Goal: Task Accomplishment & Management: Manage account settings

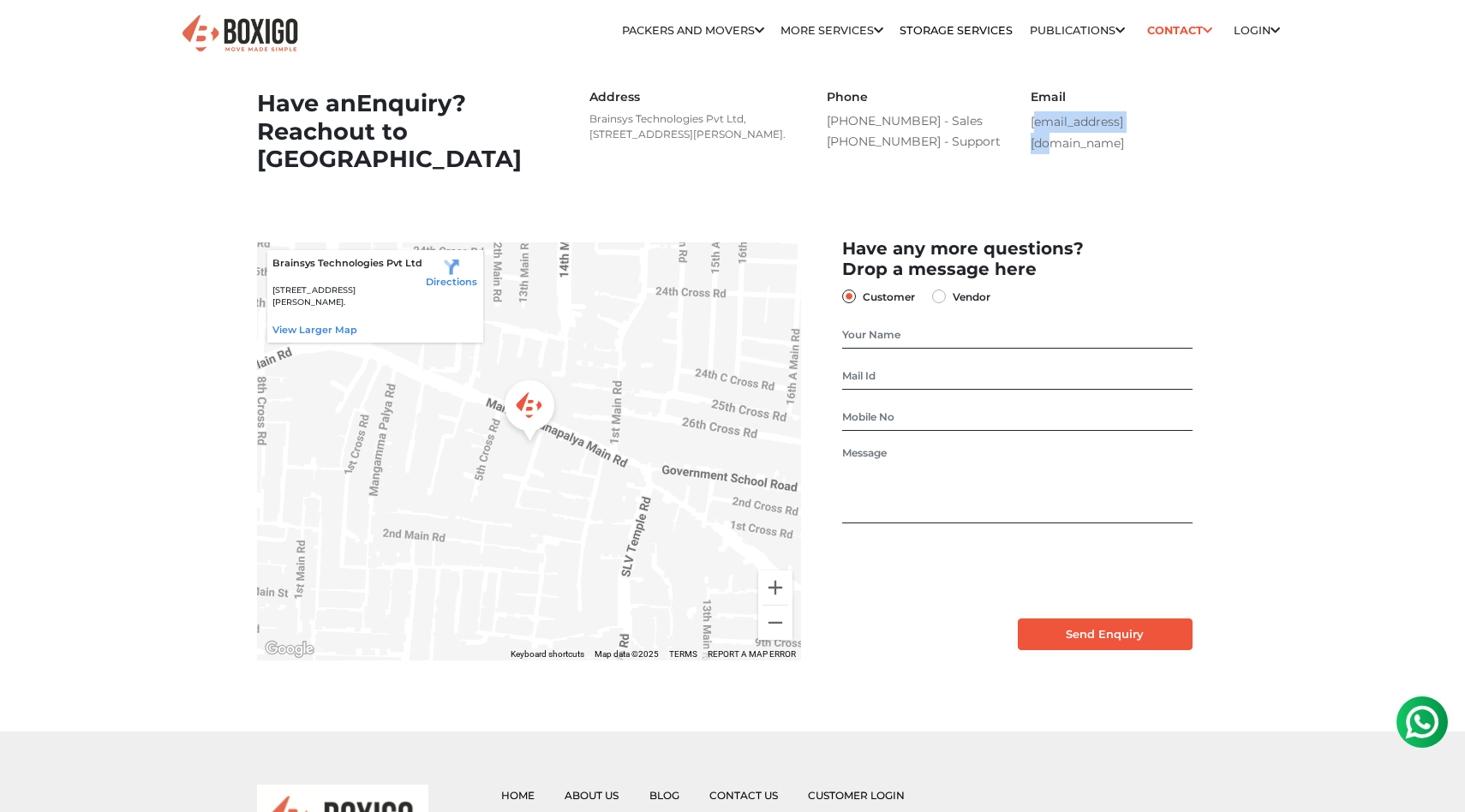
drag, startPoint x: 1027, startPoint y: 125, endPoint x: 1162, endPoint y: 125, distance: 135.0
click at [1162, 125] on div "Email [EMAIL_ADDRESS][DOMAIN_NAME]" at bounding box center [1120, 122] width 204 height 64
copy link "[EMAIL_ADDRESS][DOMAIN_NAME]"
click at [700, 142] on p "Brainsys Technologies Pvt Ltd, [STREET_ADDRESS][PERSON_NAME]." at bounding box center [691, 127] width 204 height 31
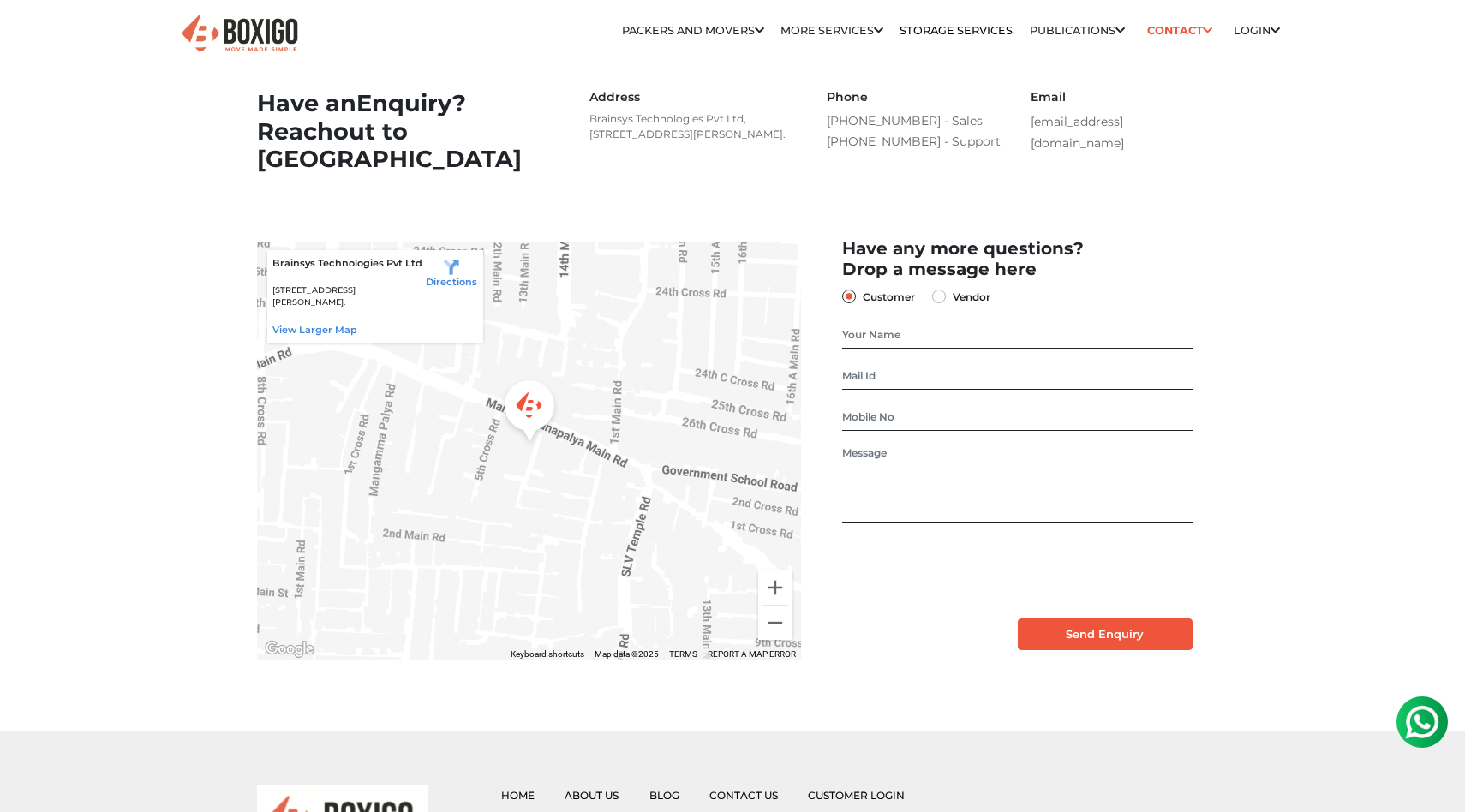
copy p "Mangammanapalya"
click at [1079, 210] on section "Have an Enquiry? Reach out to us Address Brainsys Technologies Pvt Ltd, [STREET…" at bounding box center [732, 136] width 951 height 148
click at [1246, 32] on link "Login" at bounding box center [1257, 30] width 46 height 12
click at [1249, 62] on link "Customer" at bounding box center [1272, 61] width 65 height 12
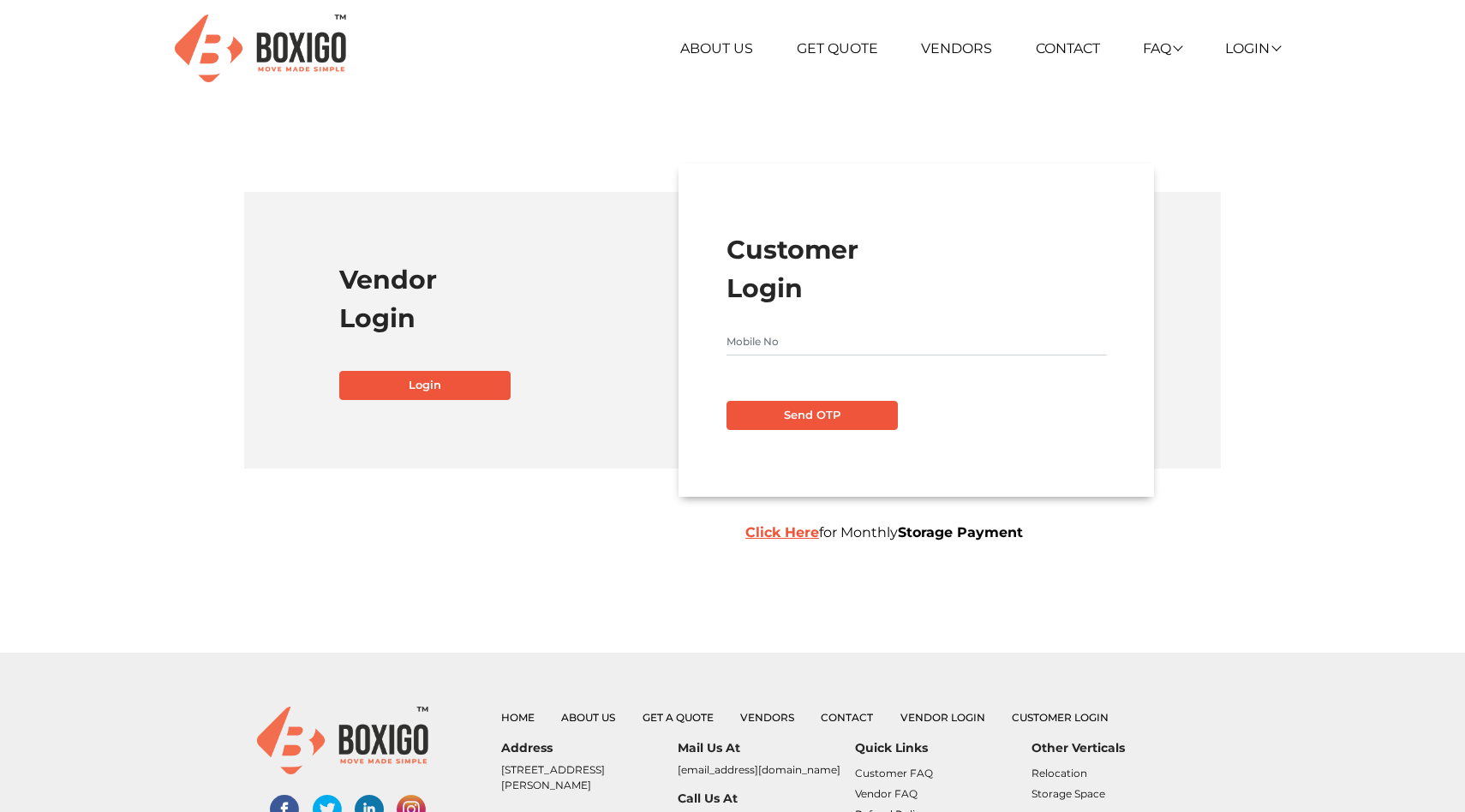
click at [766, 341] on input "text" at bounding box center [917, 341] width 380 height 28
type input "9014524129"
click at [793, 424] on button "Send OTP" at bounding box center [812, 415] width 171 height 29
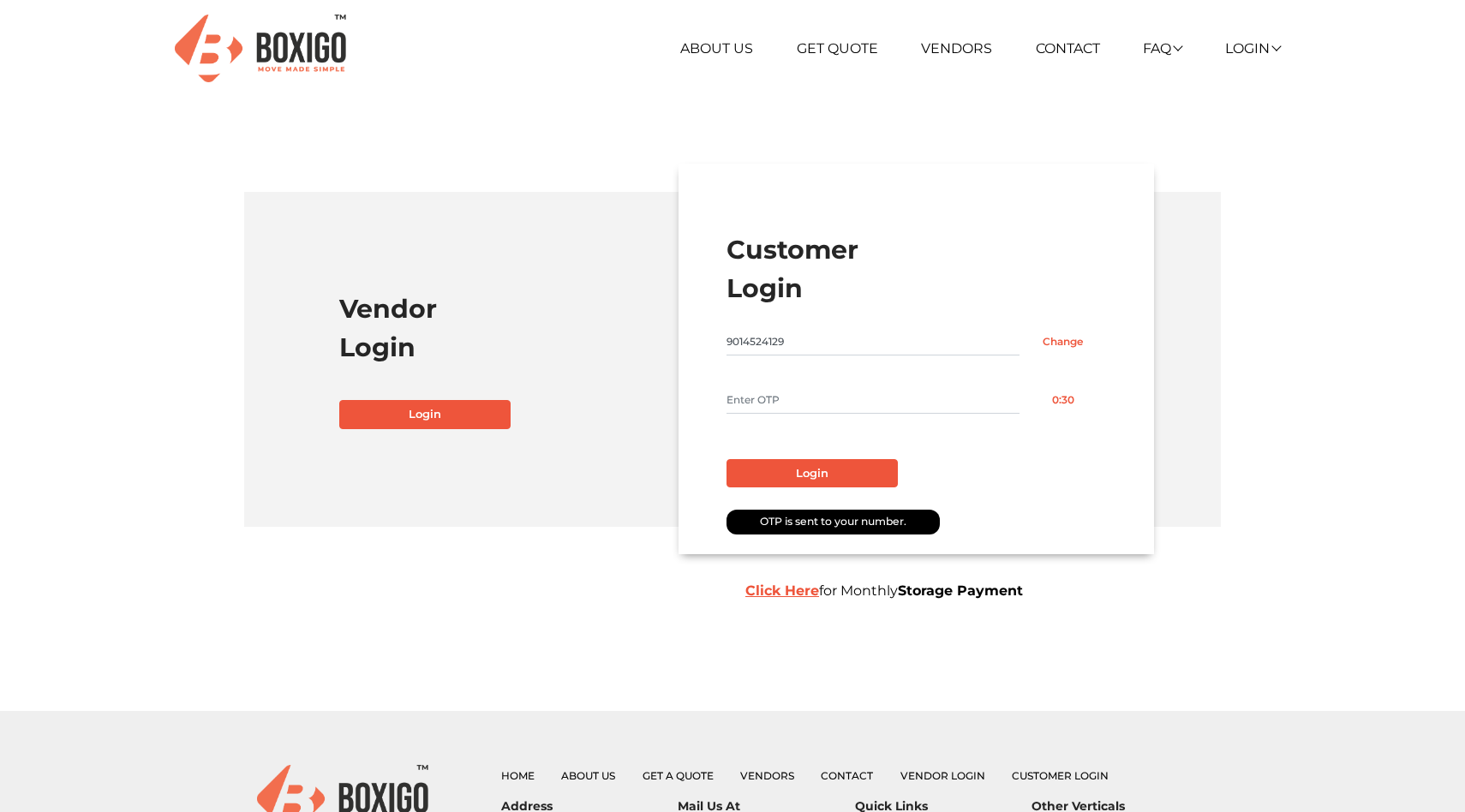
click at [795, 409] on input "text" at bounding box center [873, 400] width 293 height 28
click at [809, 405] on input "text" at bounding box center [873, 400] width 293 height 28
type input "6756"
click at [819, 466] on button "Login" at bounding box center [812, 473] width 171 height 29
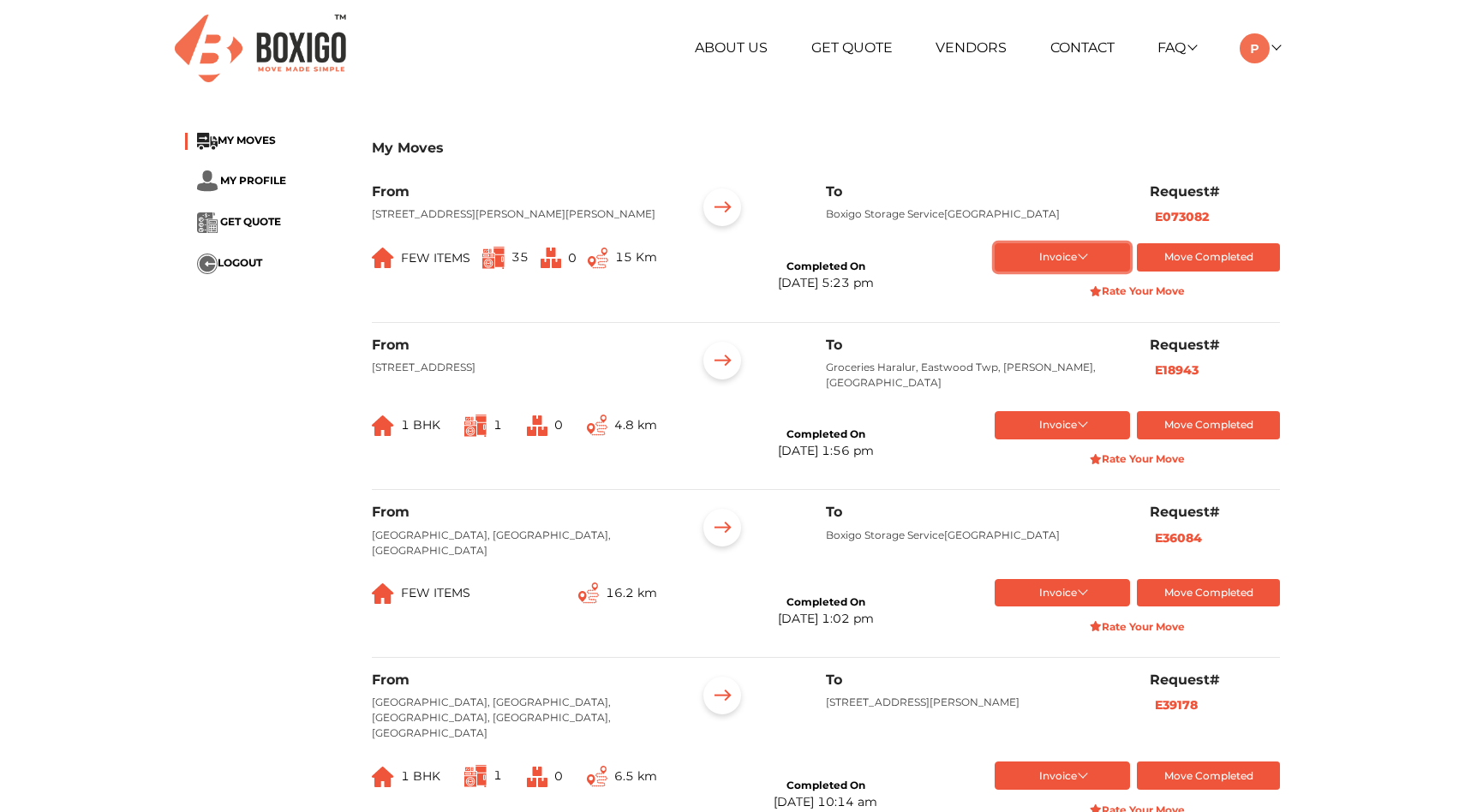
click at [1090, 271] on button "Invoice" at bounding box center [1062, 257] width 137 height 29
click at [1046, 376] on button "List of Goods" at bounding box center [1064, 362] width 139 height 26
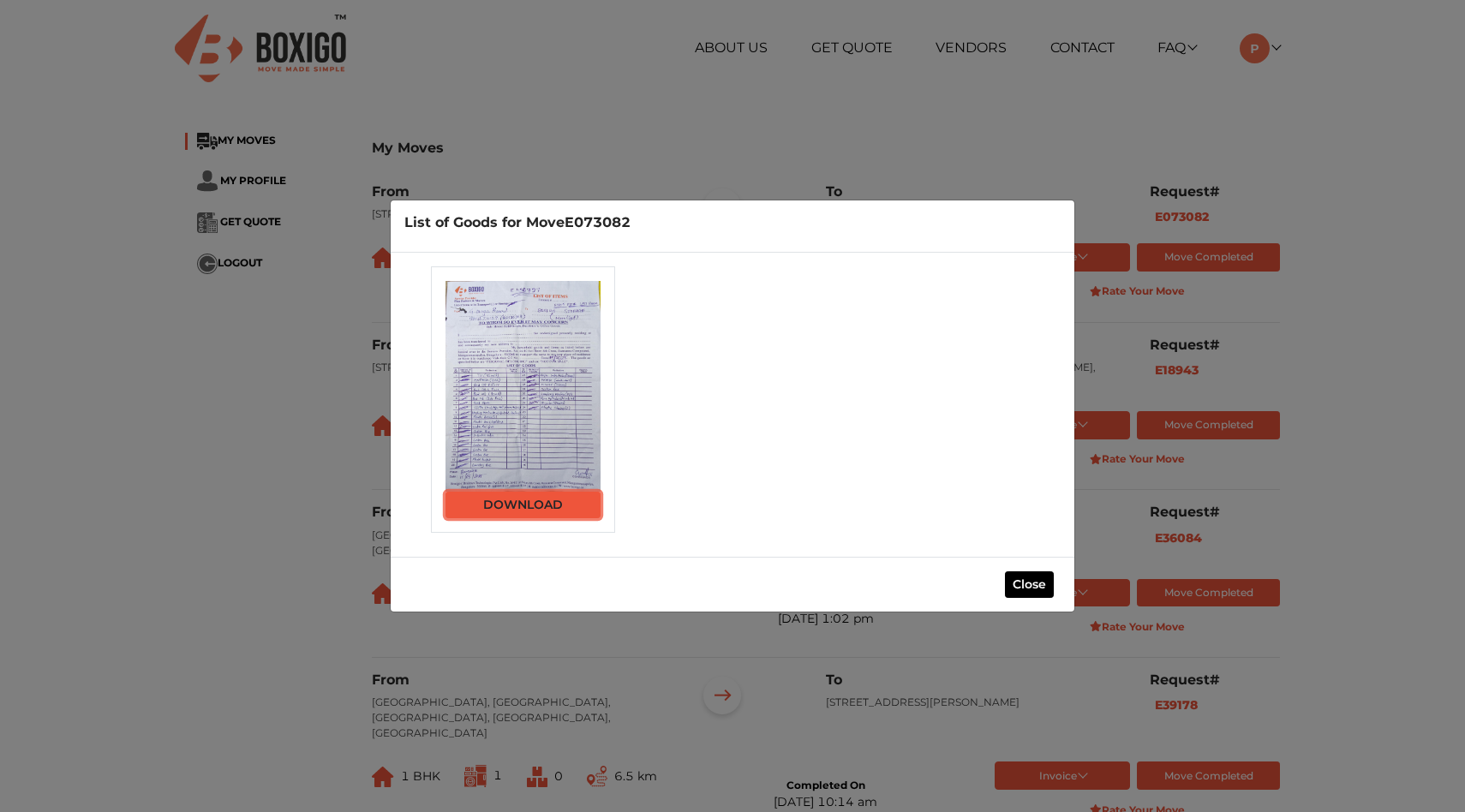
click at [544, 514] on link "Download" at bounding box center [523, 505] width 155 height 27
click at [1023, 589] on button "Close" at bounding box center [1028, 584] width 49 height 27
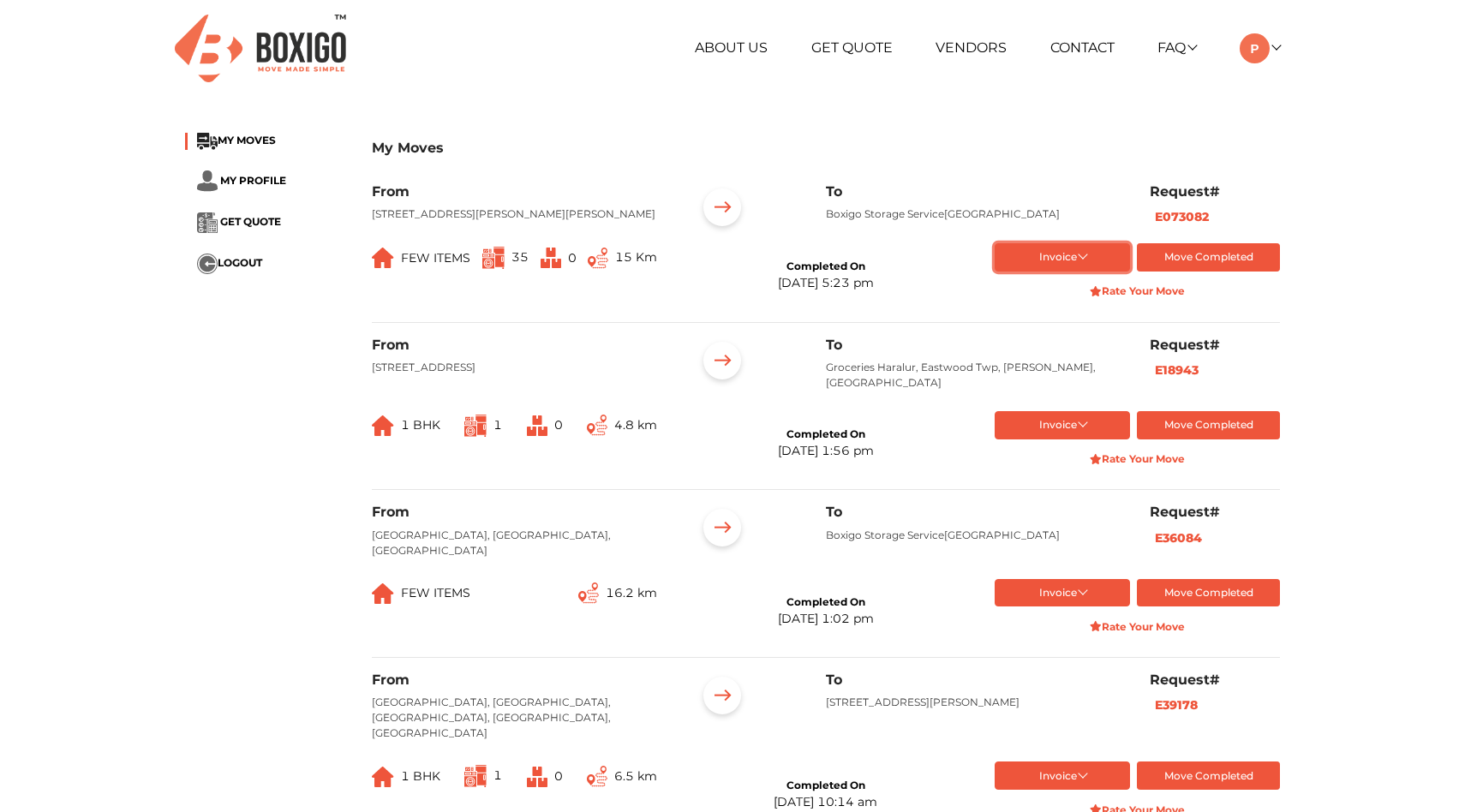
click at [1088, 271] on button "Invoice" at bounding box center [1062, 257] width 137 height 29
click at [1056, 350] on button "Final Invoice Bill" at bounding box center [1064, 337] width 139 height 26
click at [1371, 228] on div "My Moves MY MOVES MY PROFILE GET QUOTE LOGOUT My Moves From 96, [PERSON_NAME] R…" at bounding box center [732, 756] width 1465 height 1277
